Goal: Transaction & Acquisition: Purchase product/service

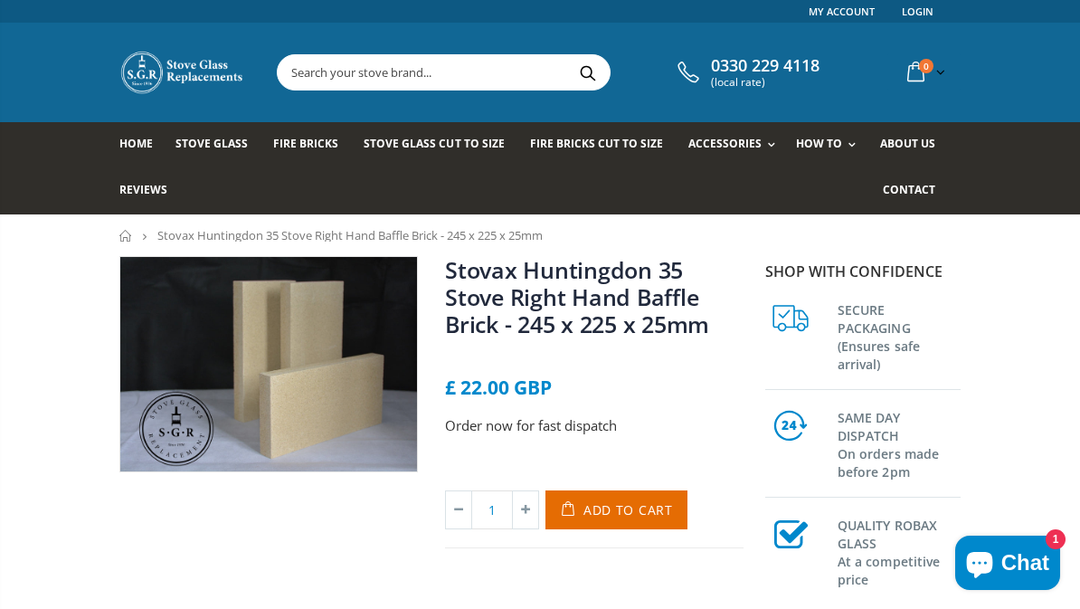
click at [455, 72] on input "text" at bounding box center [527, 72] width 498 height 34
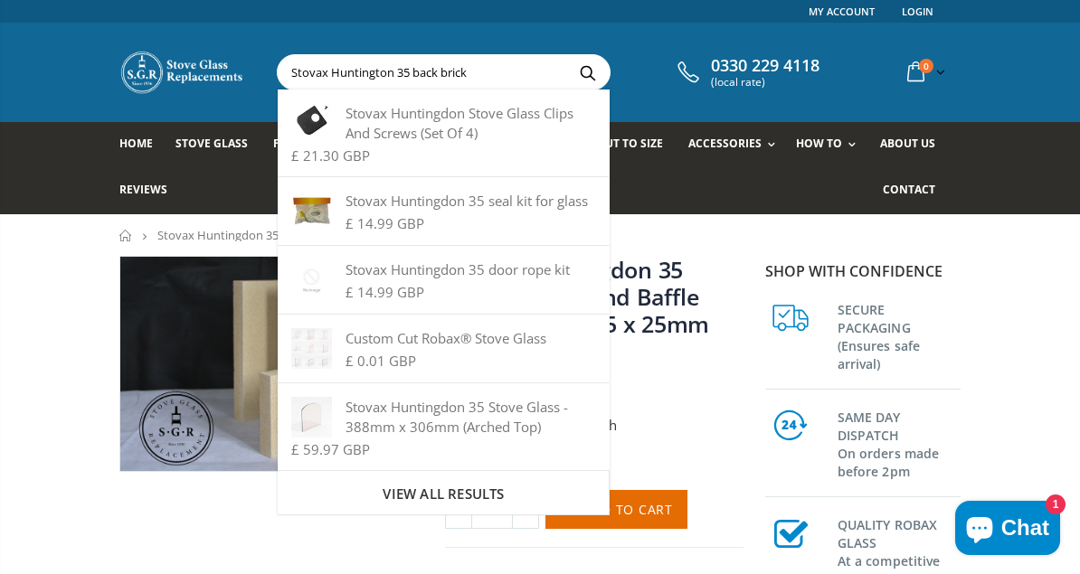
type input "Stovax Huntington 35 back brick"
click at [581, 71] on button "Search" at bounding box center [587, 72] width 41 height 34
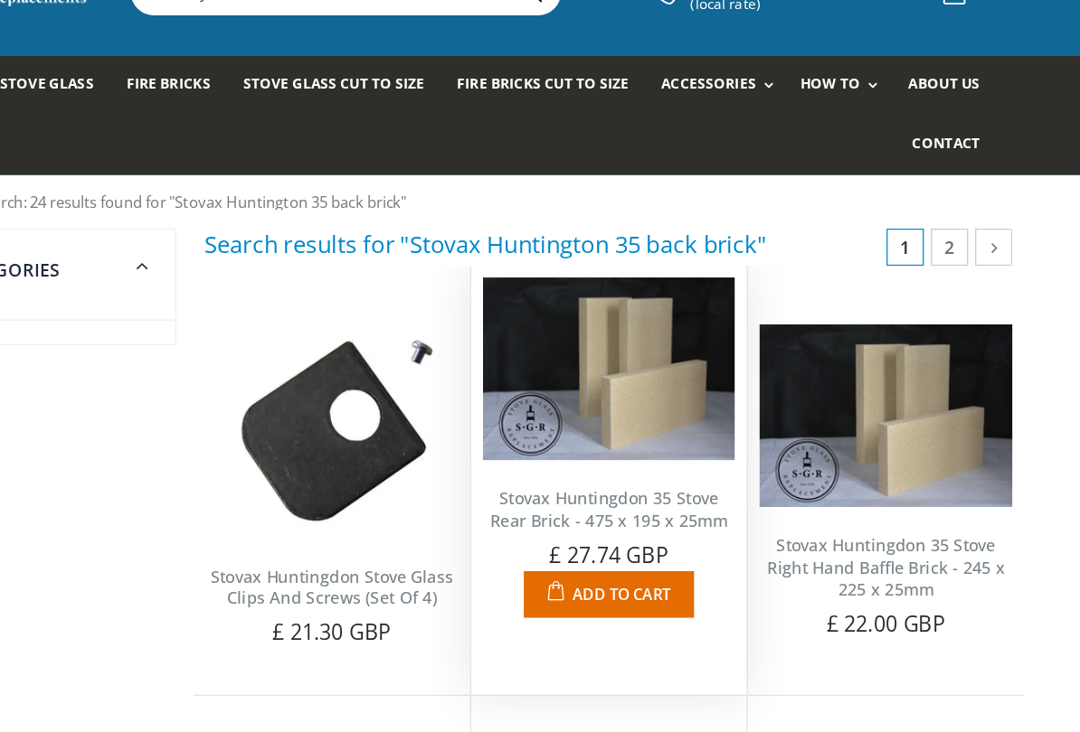
click at [581, 522] on button "Add to Cart" at bounding box center [646, 540] width 131 height 36
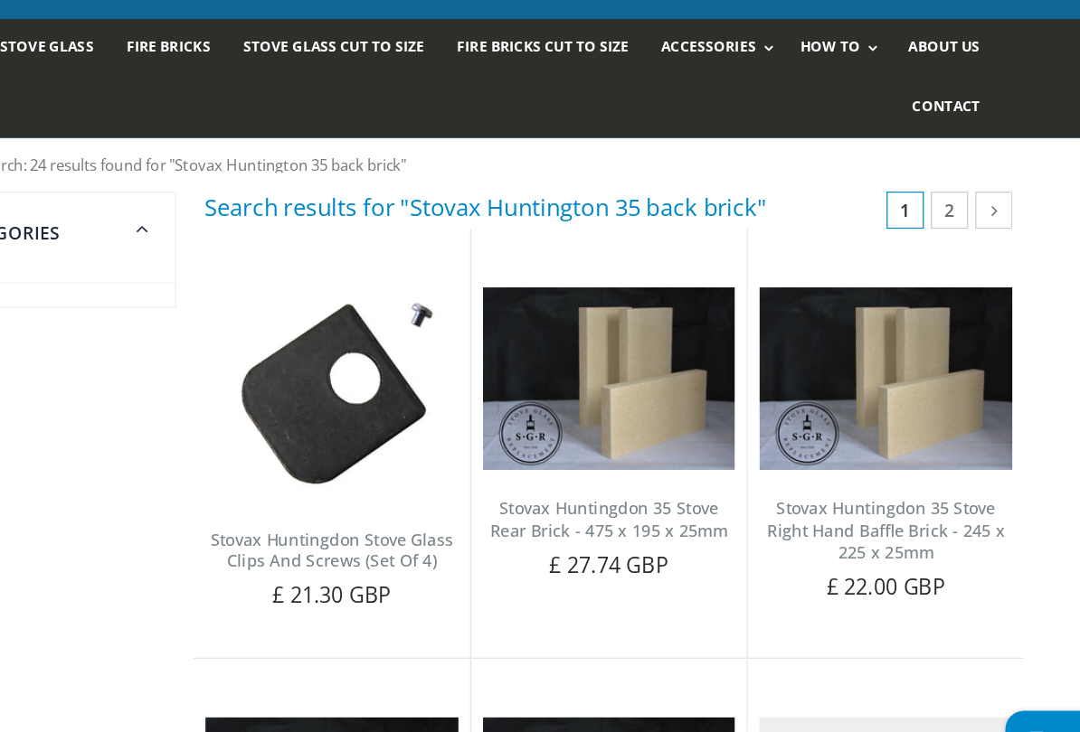
click at [836, 122] on div "Home Stove Glass Fire Bricks Stove Glass Cut To Size Fire Bricks Cut To Size Ac…" at bounding box center [540, 168] width 1080 height 92
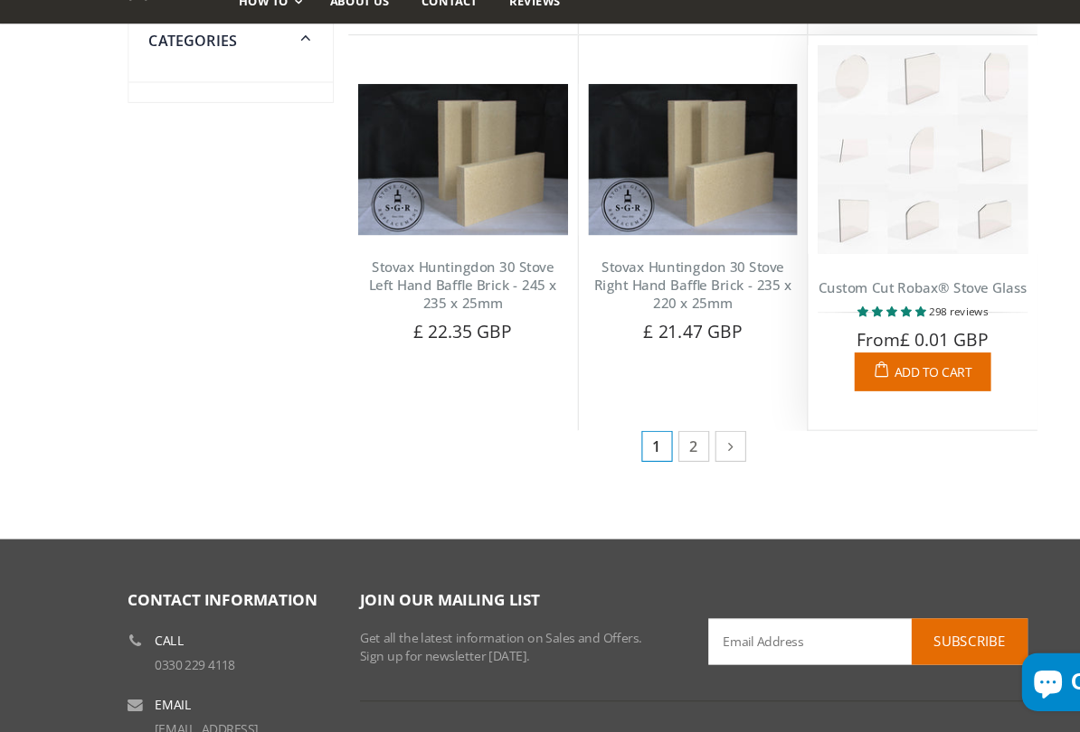
scroll to position [1267, 0]
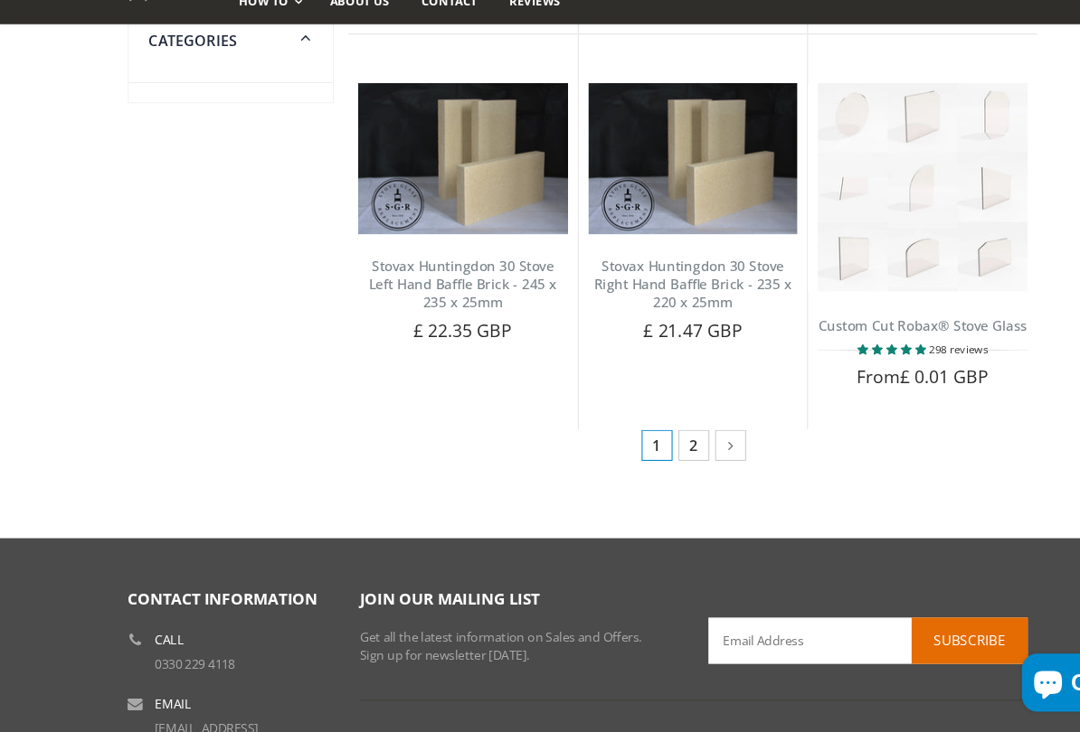
click at [661, 450] on link "2" at bounding box center [648, 464] width 29 height 29
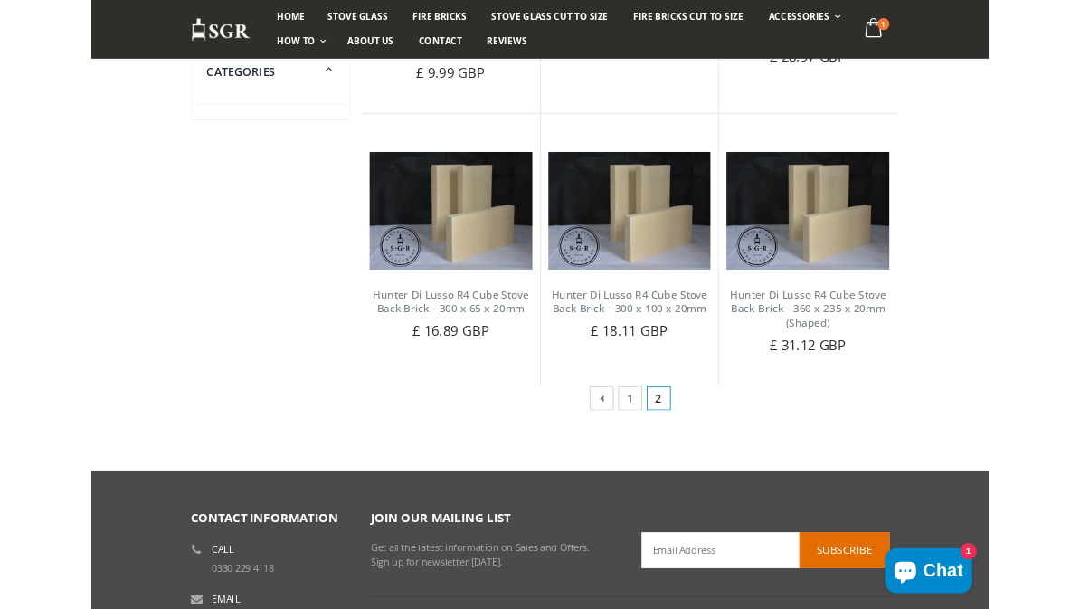
scroll to position [1135, 0]
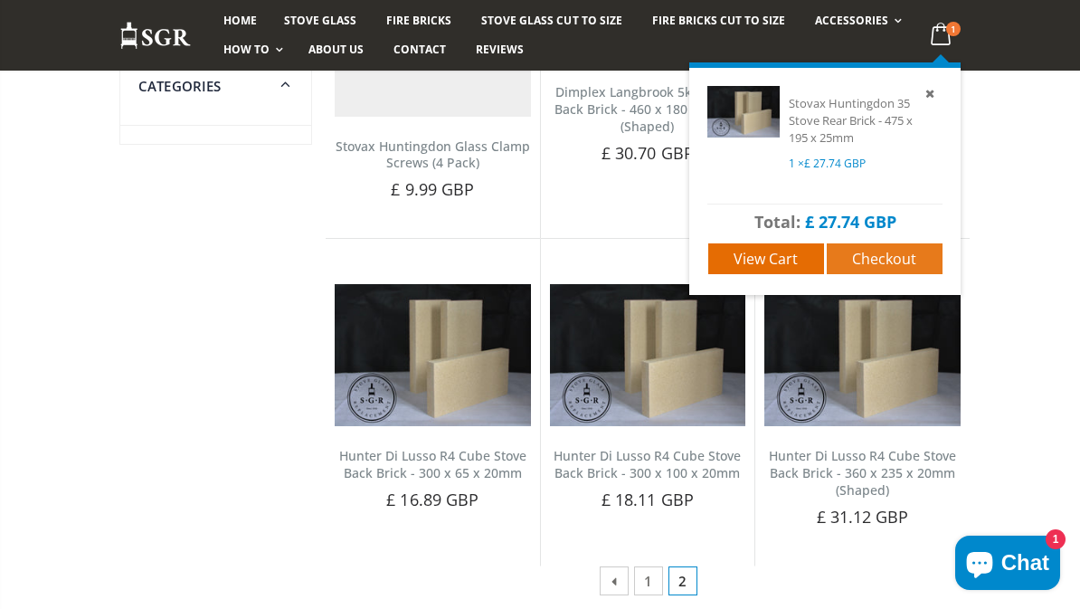
click at [894, 265] on span "Checkout" at bounding box center [884, 259] width 64 height 20
